Goal: Information Seeking & Learning: Learn about a topic

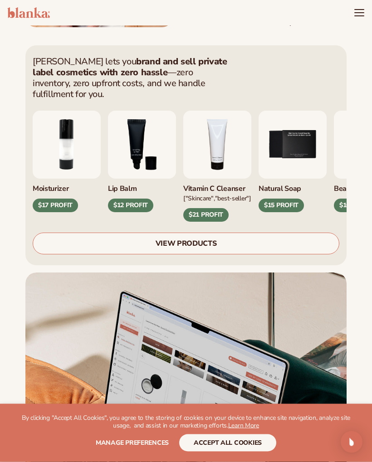
scroll to position [273, 0]
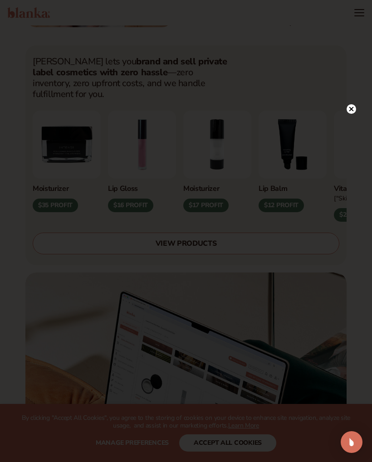
click at [355, 99] on div at bounding box center [186, 231] width 372 height 462
click at [342, 102] on div at bounding box center [186, 231] width 372 height 462
click at [340, 125] on div at bounding box center [186, 231] width 372 height 462
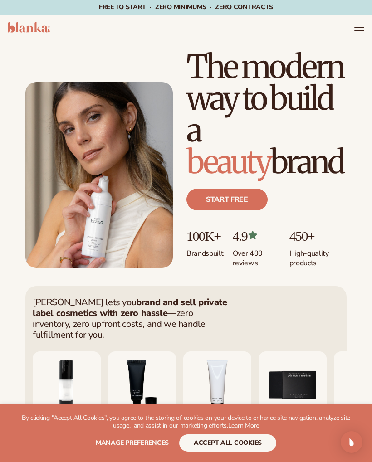
click at [257, 445] on button "accept all cookies" at bounding box center [227, 442] width 97 height 17
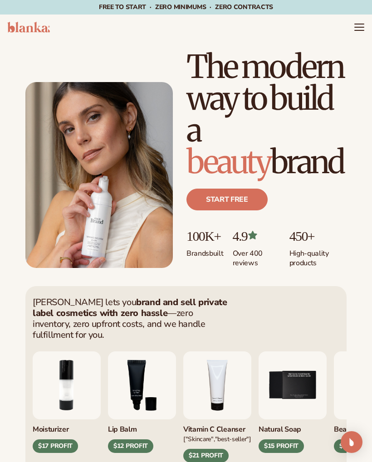
click at [242, 419] on img "4 / 9" at bounding box center [217, 385] width 68 height 68
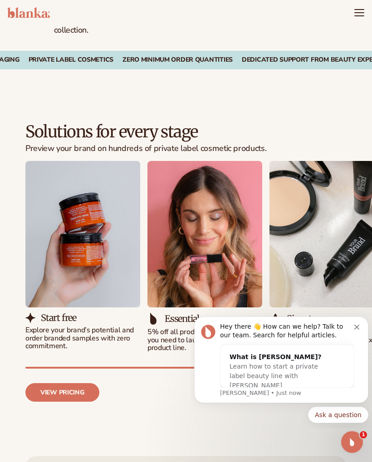
click at [353, 324] on div "Hey there 👋 How can we help? Talk to our team. Search for helpful articles." at bounding box center [287, 331] width 134 height 18
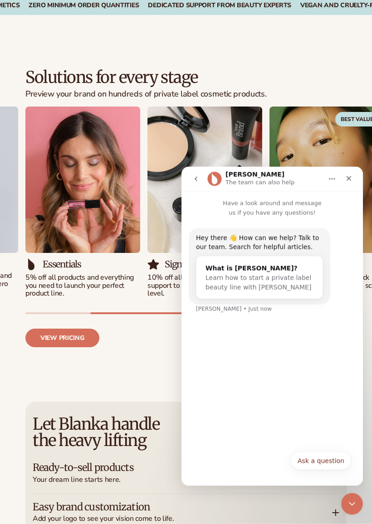
scroll to position [994, 0]
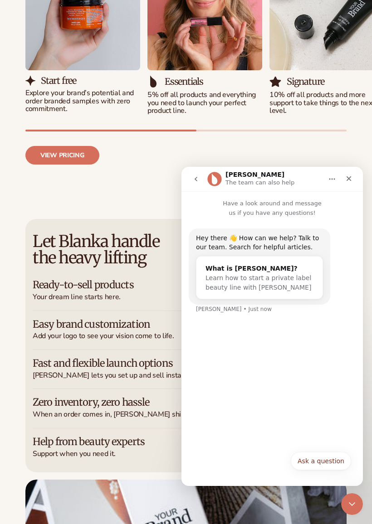
click at [356, 174] on div "Close" at bounding box center [349, 178] width 16 height 16
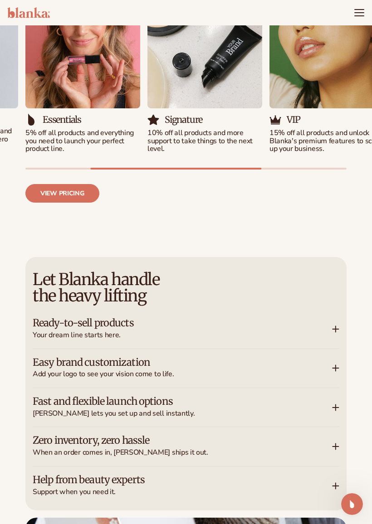
scroll to position [0, 0]
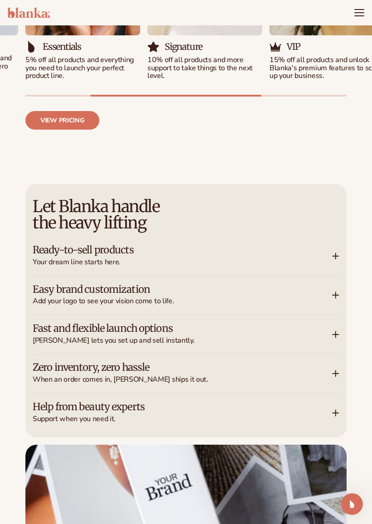
click at [337, 292] on icon at bounding box center [335, 295] width 7 height 7
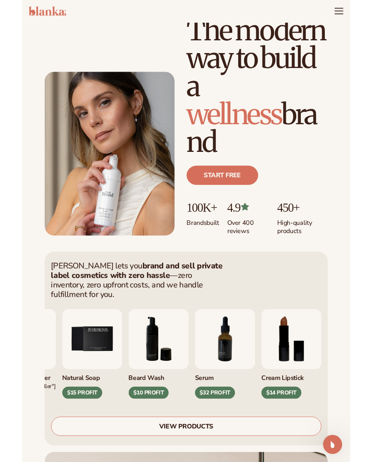
scroll to position [32, 0]
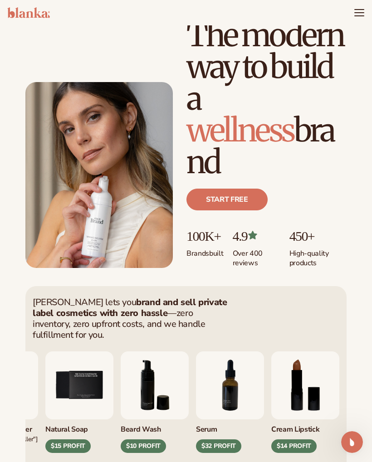
click at [244, 200] on link "Start free" at bounding box center [226, 200] width 81 height 22
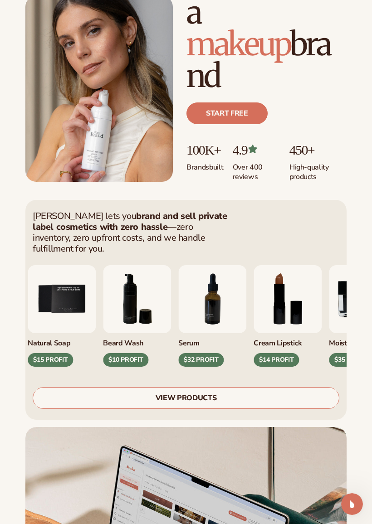
scroll to position [129, 0]
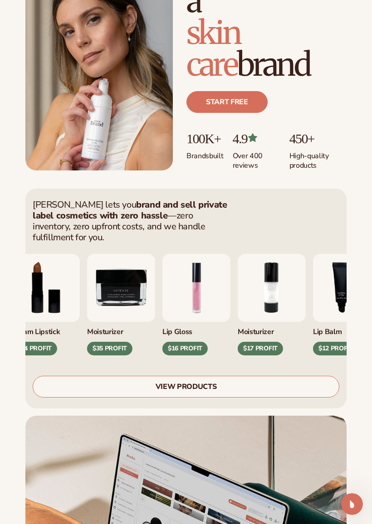
click at [205, 294] on img "1 / 9" at bounding box center [196, 288] width 68 height 68
click at [205, 292] on img "1 / 9" at bounding box center [196, 288] width 68 height 68
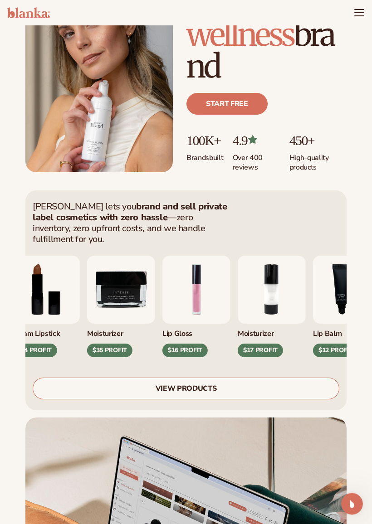
click at [199, 291] on img "1 / 9" at bounding box center [196, 290] width 68 height 68
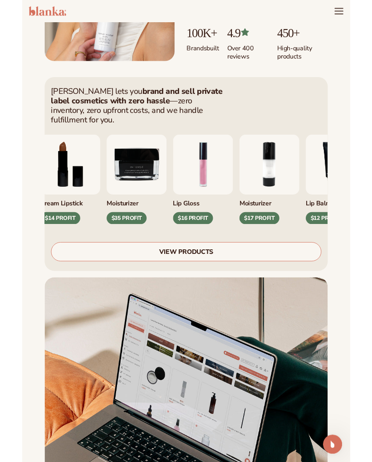
scroll to position [230, 0]
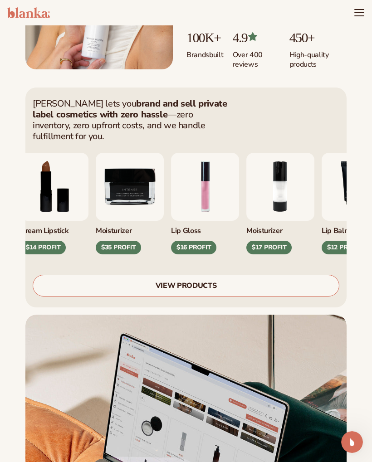
click at [202, 241] on div "$16 PROFIT" at bounding box center [193, 248] width 45 height 14
click at [214, 203] on img "1 / 9" at bounding box center [205, 187] width 68 height 68
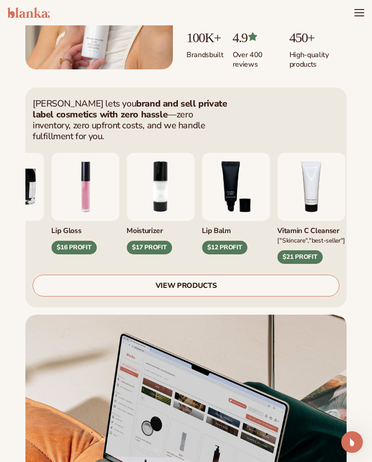
click at [99, 194] on img "1 / 9" at bounding box center [85, 187] width 68 height 68
click at [101, 199] on img "1 / 9" at bounding box center [85, 187] width 68 height 68
click at [82, 241] on div "$16 PROFIT" at bounding box center [73, 248] width 45 height 14
click at [214, 264] on div "VIEW PRODUCTS" at bounding box center [186, 280] width 307 height 33
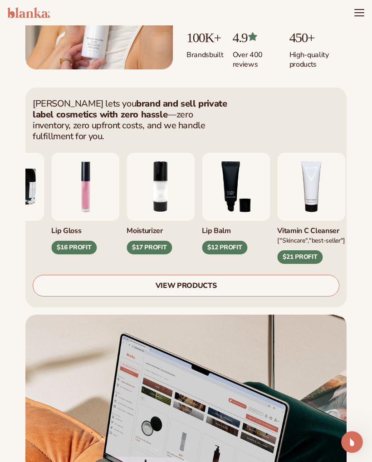
click at [215, 282] on link "VIEW PRODUCTS" at bounding box center [186, 286] width 307 height 22
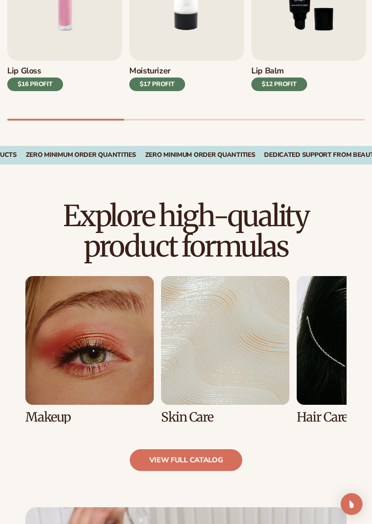
scroll to position [527, 0]
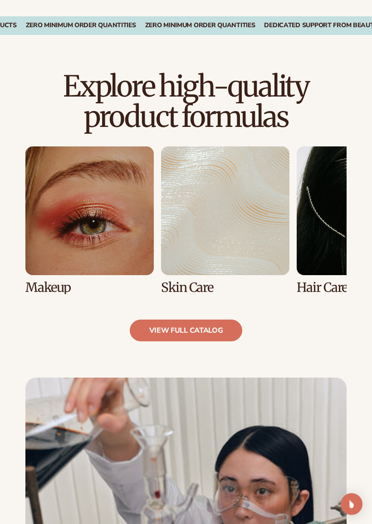
click at [64, 193] on link "1 / 8" at bounding box center [89, 220] width 128 height 148
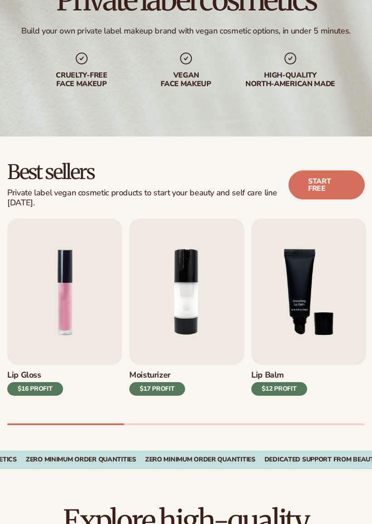
scroll to position [117, 0]
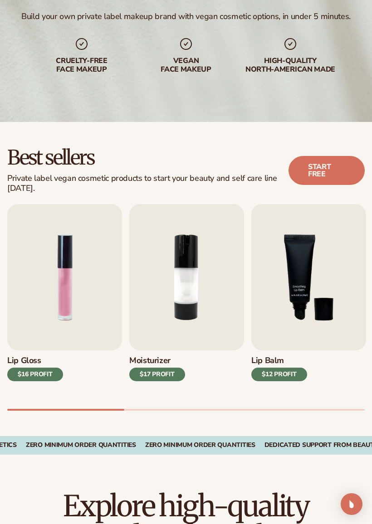
click at [44, 297] on img "1 / 9" at bounding box center [64, 277] width 115 height 146
click at [59, 296] on img "1 / 9" at bounding box center [64, 277] width 115 height 146
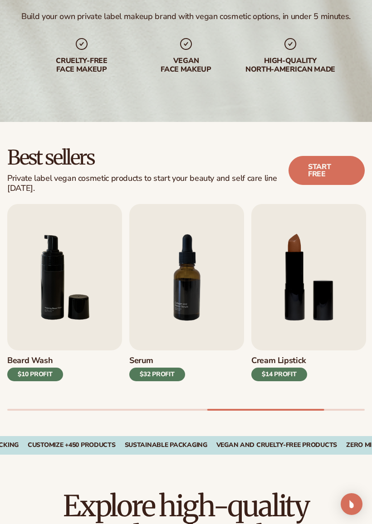
click at [310, 282] on img "8 / 9" at bounding box center [308, 277] width 115 height 146
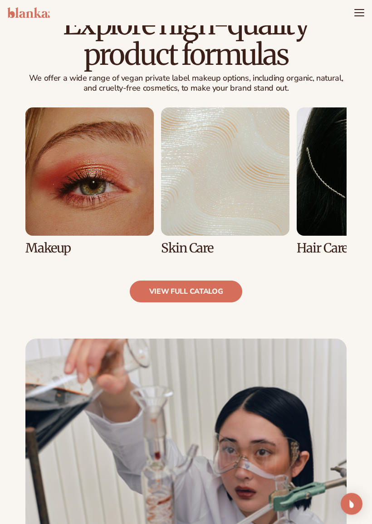
scroll to position [598, 0]
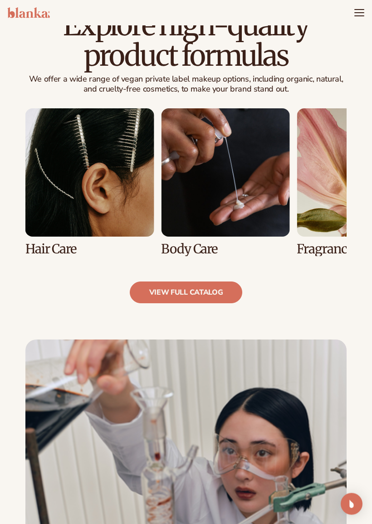
click at [271, 226] on link "4 / 8" at bounding box center [225, 183] width 128 height 148
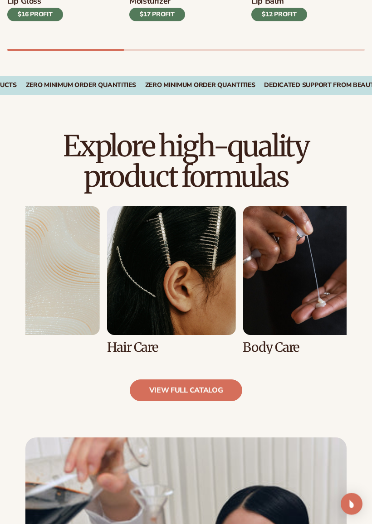
scroll to position [467, 0]
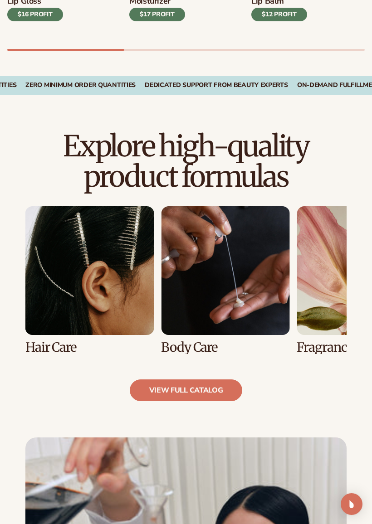
click at [223, 380] on link "view full catalog" at bounding box center [186, 391] width 113 height 22
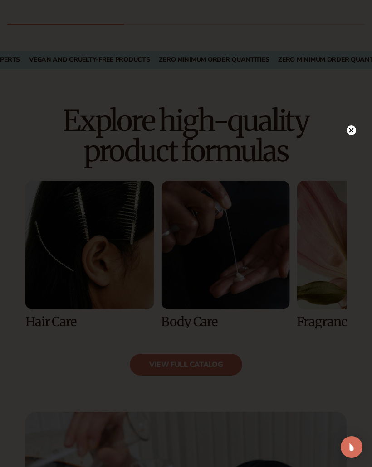
scroll to position [492, 0]
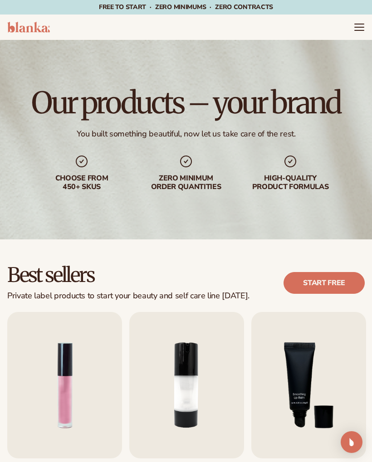
click at [356, 438] on img "Open Intercom Messenger" at bounding box center [351, 442] width 11 height 11
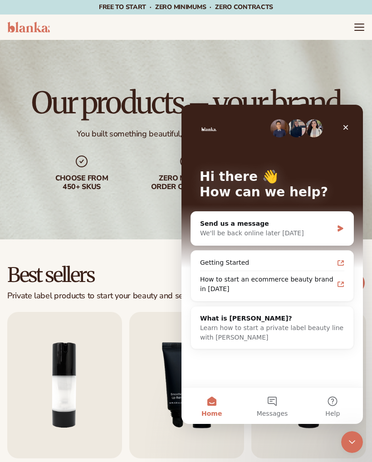
click at [340, 279] on div "How to start an ecommerce beauty brand in [DATE]" at bounding box center [272, 284] width 155 height 26
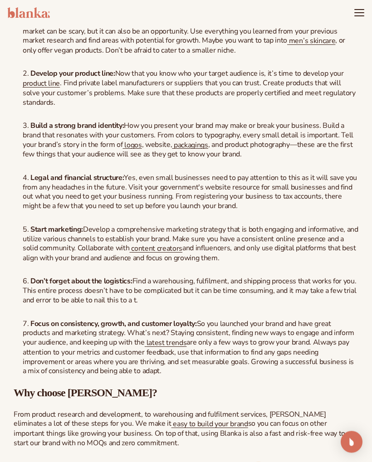
scroll to position [1031, 0]
click at [347, 441] on img "Open Intercom Messenger" at bounding box center [351, 442] width 11 height 11
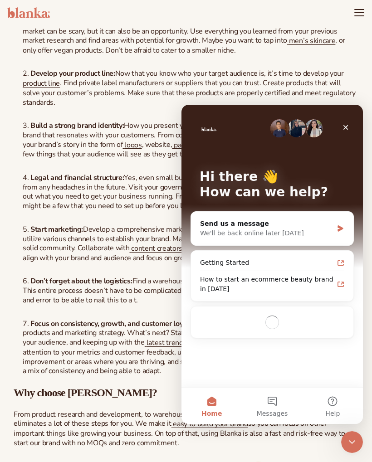
scroll to position [0, 0]
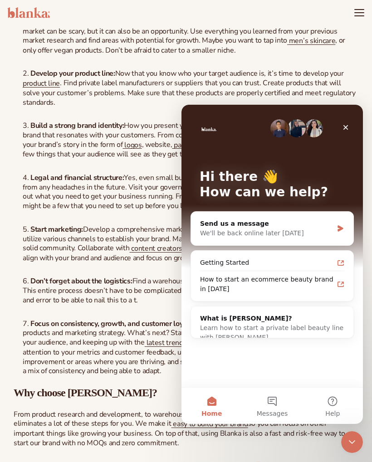
click at [291, 319] on div "What is [PERSON_NAME]?" at bounding box center [272, 319] width 144 height 10
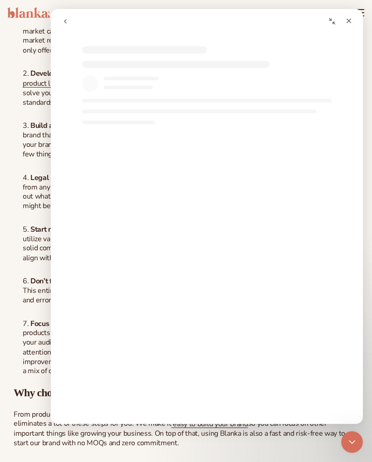
click at [267, 394] on div "Intercom messenger" at bounding box center [216, 284] width 312 height 265
